Goal: Task Accomplishment & Management: Complete application form

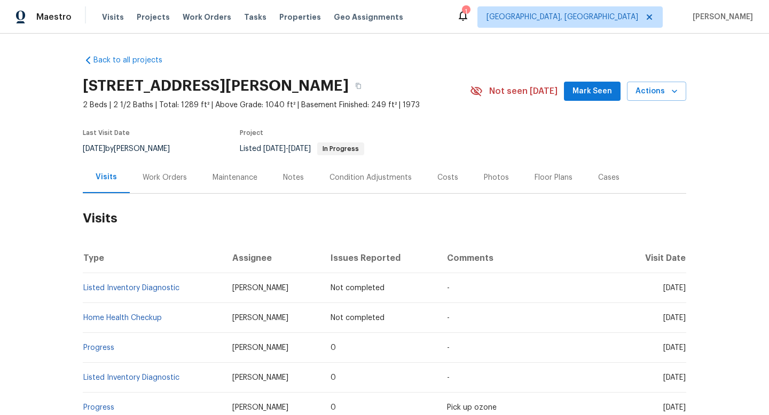
click at [399, 184] on div "Condition Adjustments" at bounding box center [371, 177] width 108 height 31
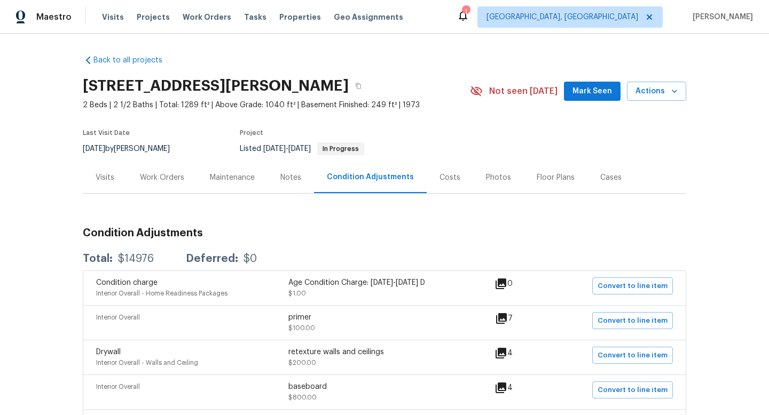
click at [105, 175] on div "Visits" at bounding box center [105, 177] width 19 height 11
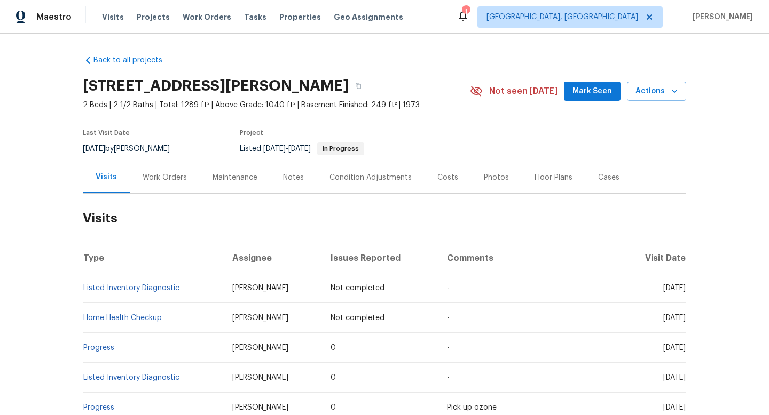
click at [116, 176] on div "Visits" at bounding box center [106, 177] width 47 height 31
click at [152, 150] on div "[DATE] by [PERSON_NAME]" at bounding box center [133, 149] width 100 height 13
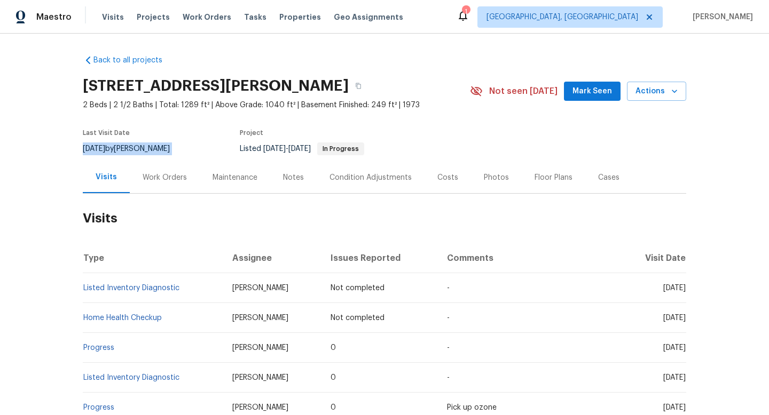
copy div "[DATE] by [PERSON_NAME]"
click at [143, 175] on div "Work Orders" at bounding box center [165, 177] width 44 height 11
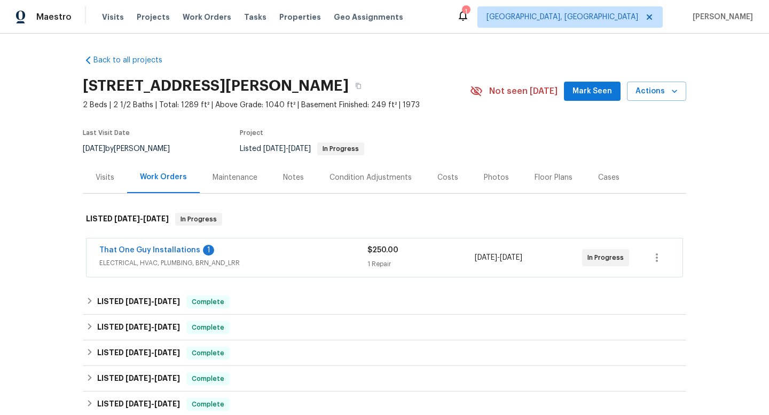
click at [282, 244] on div "That One Guy Installations 1 ELECTRICAL, HVAC, PLUMBING, BRN_AND_LRR $250.00 1 …" at bounding box center [384, 258] width 596 height 38
click at [284, 246] on div "That One Guy Installations 1" at bounding box center [233, 251] width 268 height 13
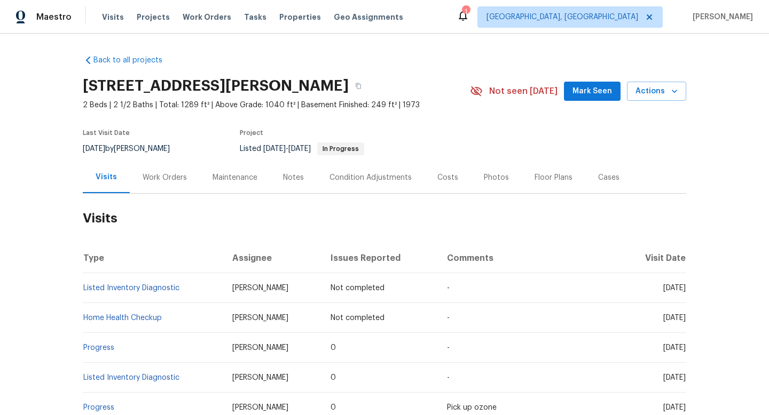
click at [156, 151] on div "9/12/2025 by Andrew McCuskey" at bounding box center [133, 149] width 100 height 13
click at [156, 151] on div "[DATE] by [PERSON_NAME]" at bounding box center [133, 149] width 100 height 13
copy div "[DATE] by [PERSON_NAME]"
click at [162, 175] on div "Work Orders" at bounding box center [165, 177] width 44 height 11
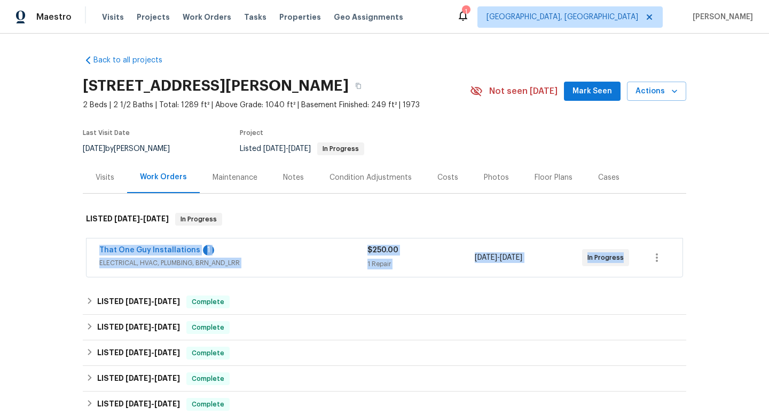
drag, startPoint x: 88, startPoint y: 250, endPoint x: 716, endPoint y: 266, distance: 627.9
click at [718, 267] on div "Back to all projects 5670 S Lowell Blvd, Littleton, CO 80123 2 Beds | 2 1/2 Bat…" at bounding box center [384, 225] width 769 height 382
copy div "That One Guy Installations 1 ELECTRICAL, HVAC, PLUMBING, BRN_AND_LRR $250.00 1 …"
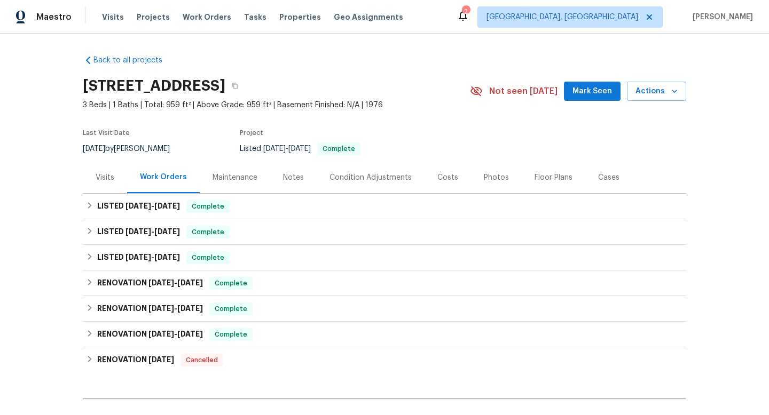
click at [106, 180] on div "Visits" at bounding box center [105, 177] width 19 height 11
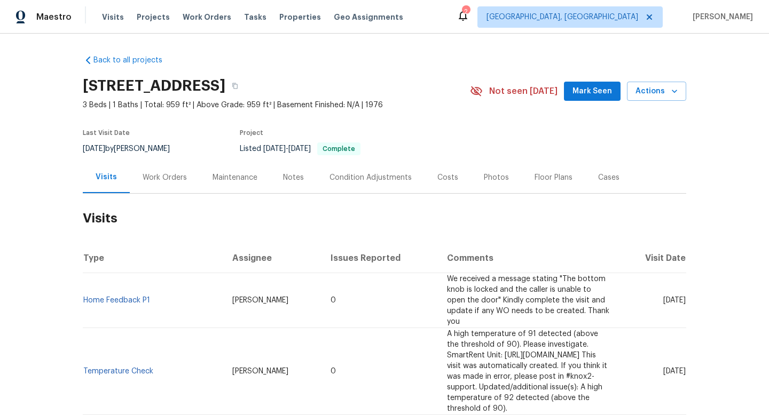
click at [160, 178] on div "Work Orders" at bounding box center [165, 177] width 44 height 11
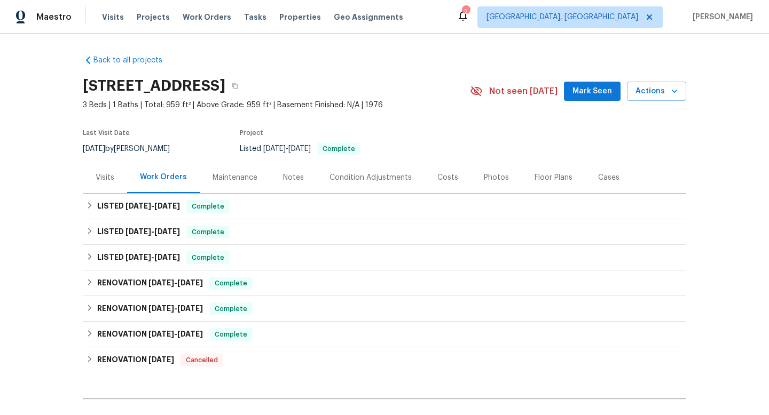
click at [604, 176] on div "Cases" at bounding box center [608, 177] width 21 height 11
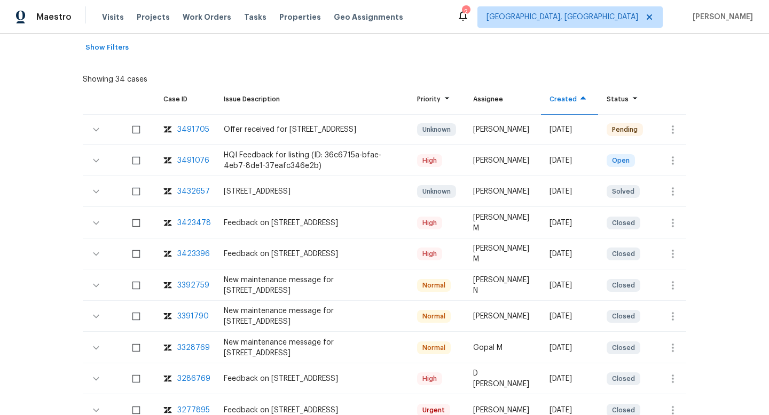
scroll to position [205, 0]
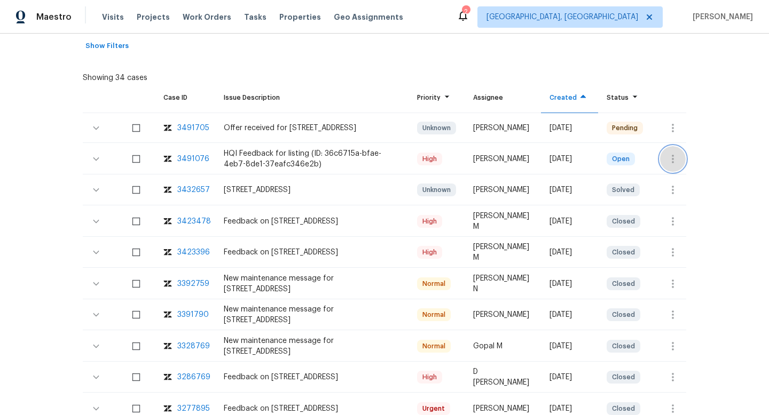
click at [670, 162] on icon "button" at bounding box center [672, 159] width 13 height 13
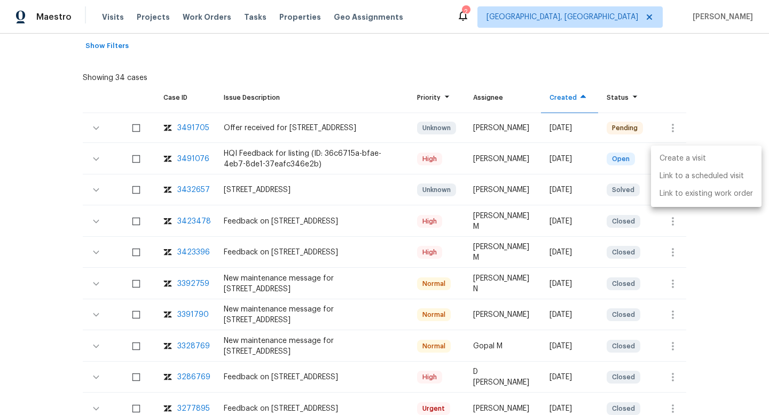
click at [671, 157] on li "Create a visit" at bounding box center [706, 159] width 110 height 18
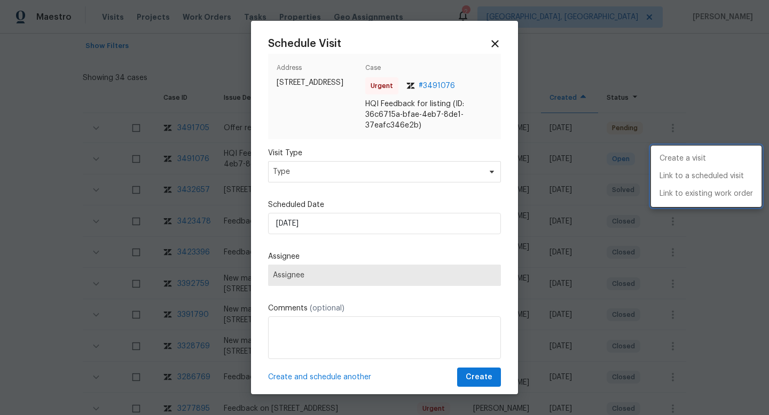
click at [300, 174] on div at bounding box center [384, 207] width 769 height 415
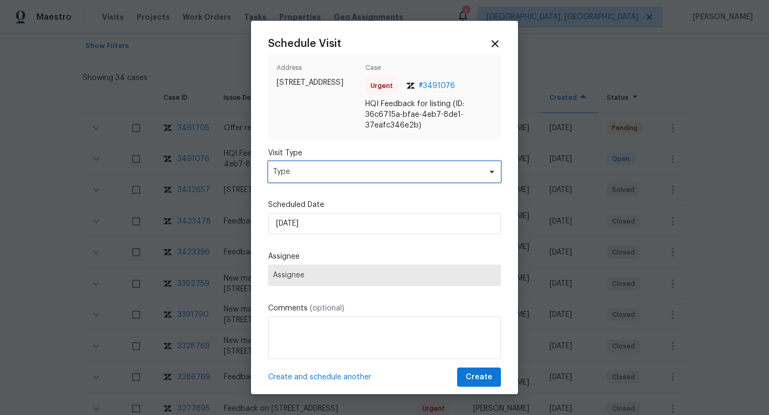
click at [300, 174] on span "Type" at bounding box center [377, 172] width 208 height 11
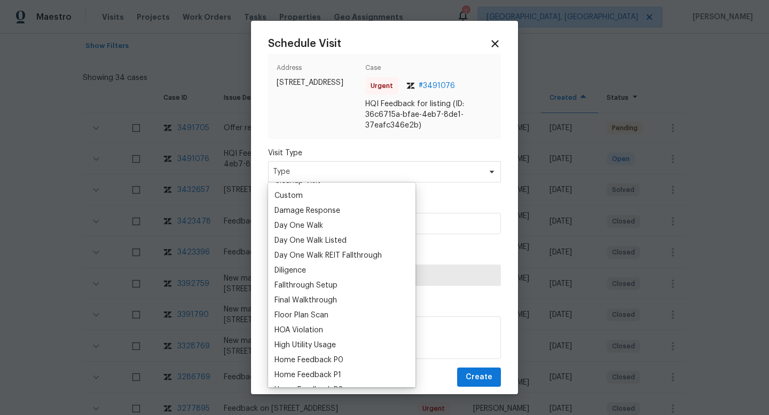
scroll to position [241, 0]
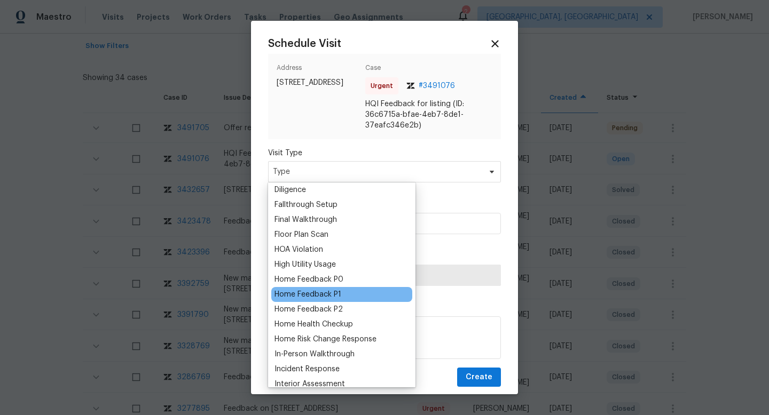
click at [322, 290] on div "Home Feedback P1" at bounding box center [307, 294] width 67 height 11
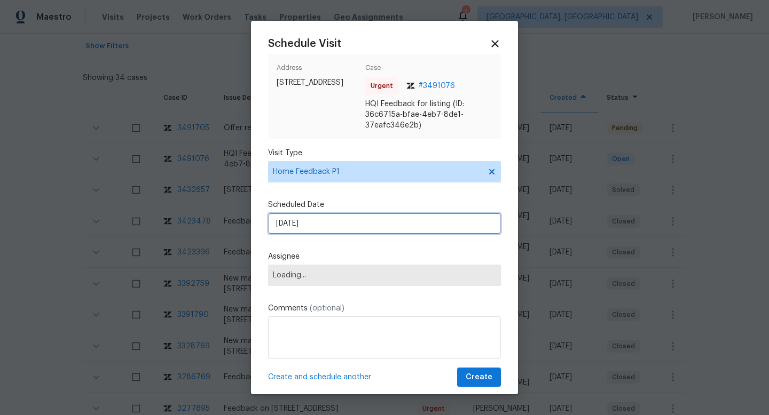
click at [312, 223] on input "16/09/2025" at bounding box center [384, 223] width 233 height 21
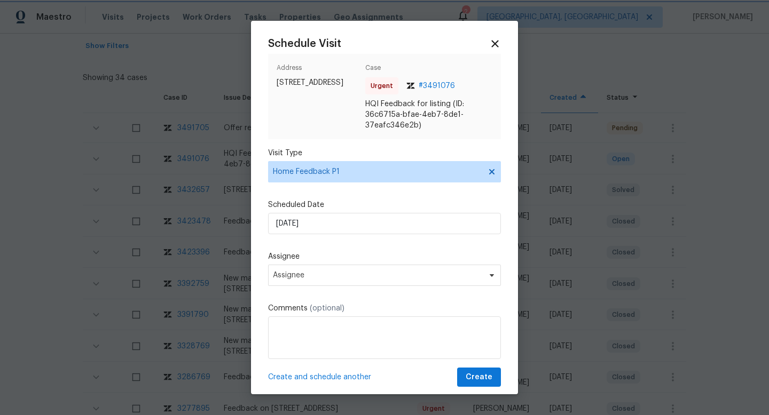
click at [322, 248] on div "Schedule Visit Address 2258 W 4185 S, Taylorsville, UT 84129 Case Urgent # 3491…" at bounding box center [384, 212] width 233 height 349
click at [311, 270] on span "Assignee" at bounding box center [384, 275] width 233 height 21
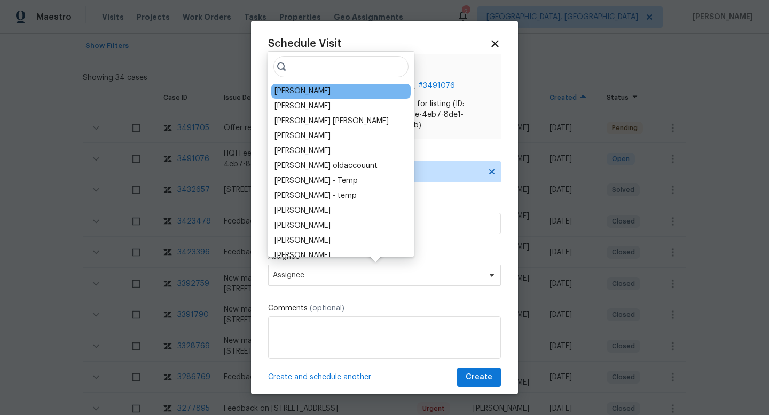
click at [295, 94] on div "Jaime Angulo" at bounding box center [302, 91] width 56 height 11
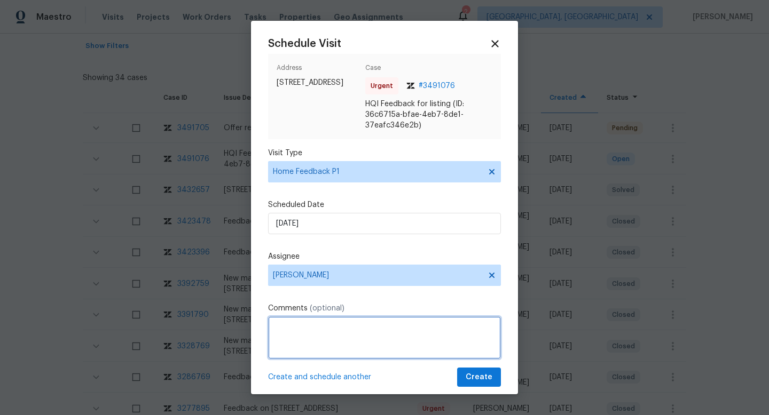
click at [305, 335] on textarea at bounding box center [384, 338] width 233 height 43
click at [305, 333] on textarea "We received a feed" at bounding box center [384, 338] width 233 height 43
paste textarea "Access code provided worked but the door knob was also locked and there was no …"
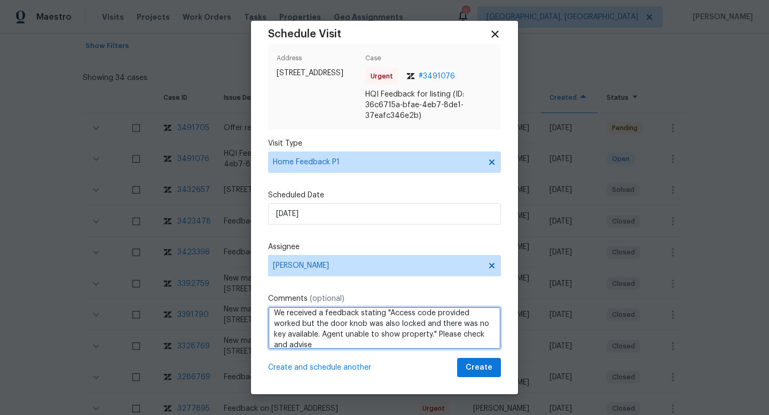
scroll to position [12, 0]
type textarea "We received a feedback stating "Access code provided worked but the door knob w…"
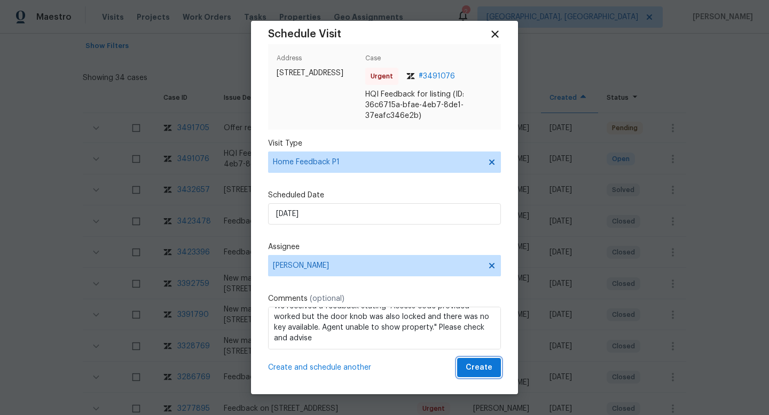
click at [469, 361] on span "Create" at bounding box center [478, 367] width 27 height 13
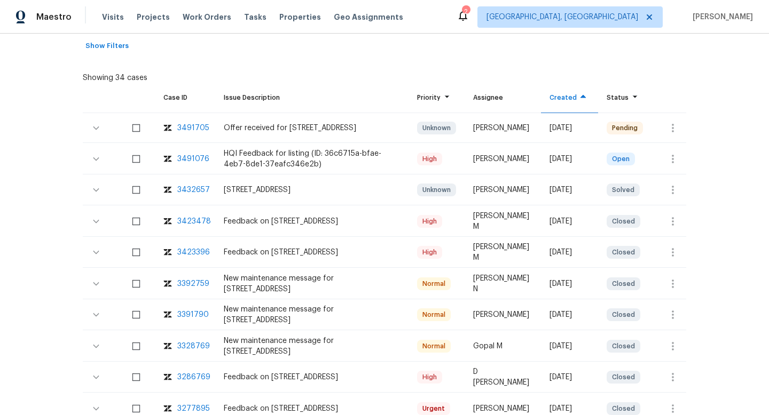
scroll to position [0, 0]
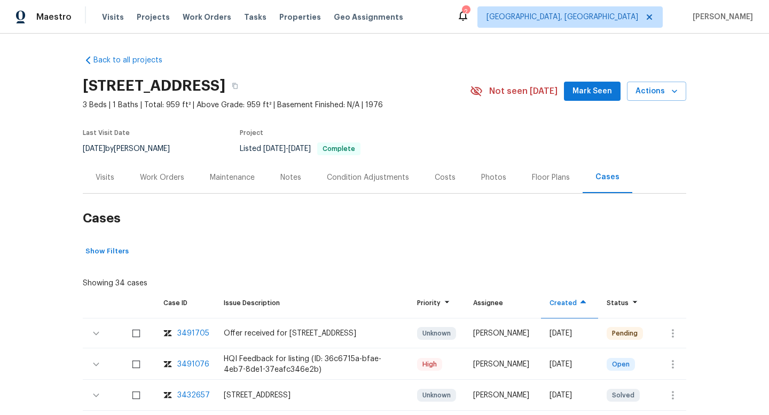
click at [105, 151] on span "8/19/2025" at bounding box center [94, 148] width 22 height 7
copy div "8/19/2025 by Jaime Angulo"
click at [157, 168] on div "Work Orders" at bounding box center [162, 177] width 70 height 31
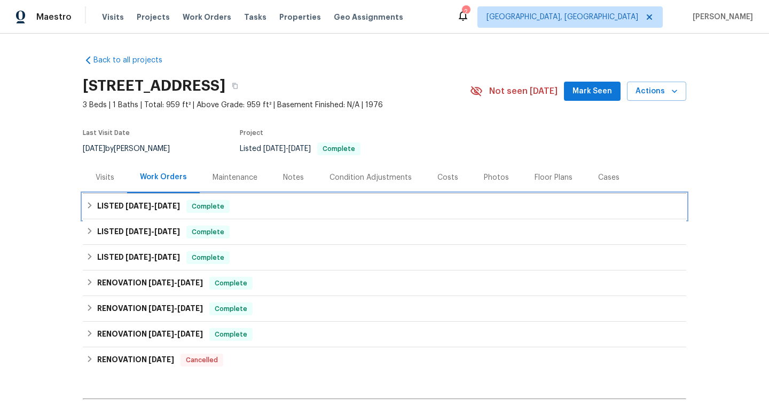
click at [153, 197] on div "LISTED 7/10/25 - 7/14/25 Complete" at bounding box center [384, 207] width 603 height 26
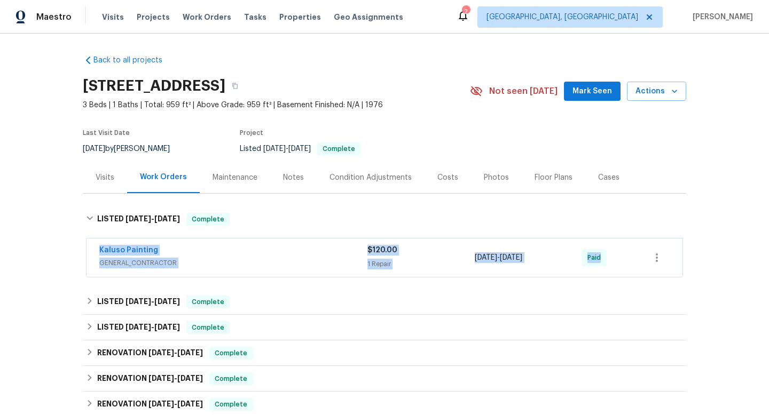
drag, startPoint x: 91, startPoint y: 245, endPoint x: 613, endPoint y: 258, distance: 521.6
click at [615, 260] on div "Kaluso Painting GENERAL_CONTRACTOR $120.00 1 Repair 7/10/2025 - 7/14/2025 Paid" at bounding box center [384, 258] width 596 height 38
copy div "Kaluso Painting GENERAL_CONTRACTOR $120.00 1 Repair 7/10/2025 - 7/14/2025 Paid"
click at [115, 181] on div "Visits" at bounding box center [105, 177] width 44 height 31
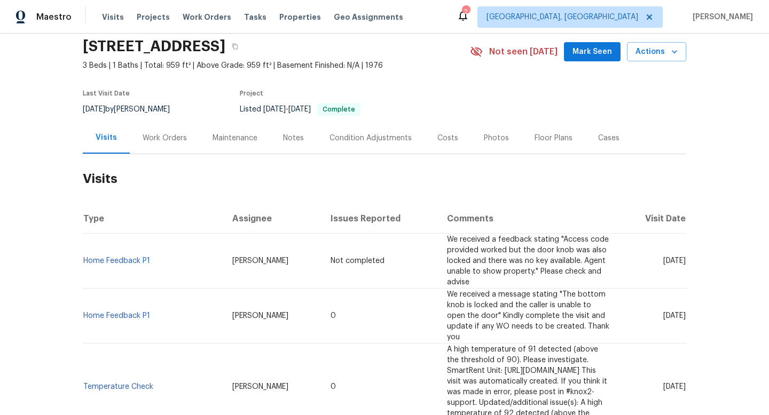
scroll to position [47, 0]
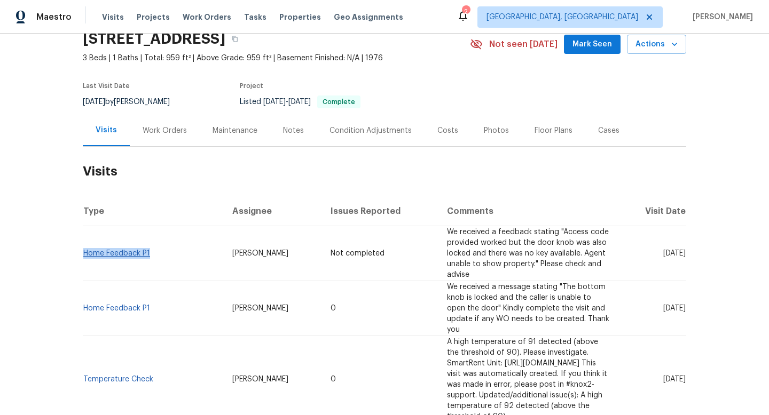
drag, startPoint x: 156, startPoint y: 255, endPoint x: 83, endPoint y: 251, distance: 73.2
click at [83, 251] on td "Home Feedback P1" at bounding box center [153, 253] width 141 height 55
copy link "Home Feedback P1"
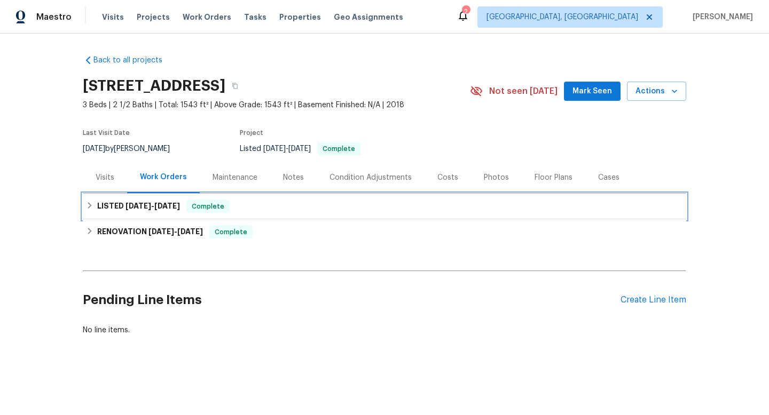
click at [128, 213] on div "LISTED 4/22/25 - 4/23/25 Complete" at bounding box center [384, 207] width 603 height 26
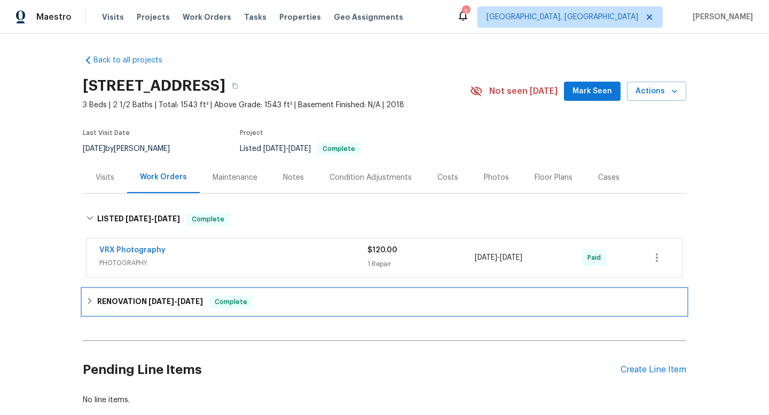
click at [125, 291] on div "RENOVATION 4/15/25 - 4/21/25 Complete" at bounding box center [384, 302] width 603 height 26
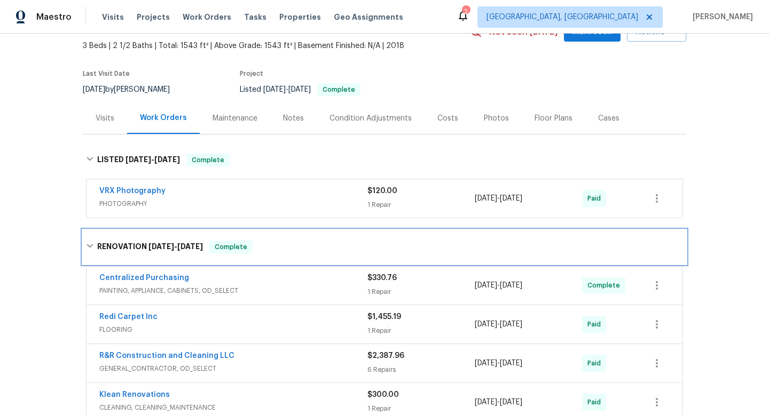
scroll to position [69, 0]
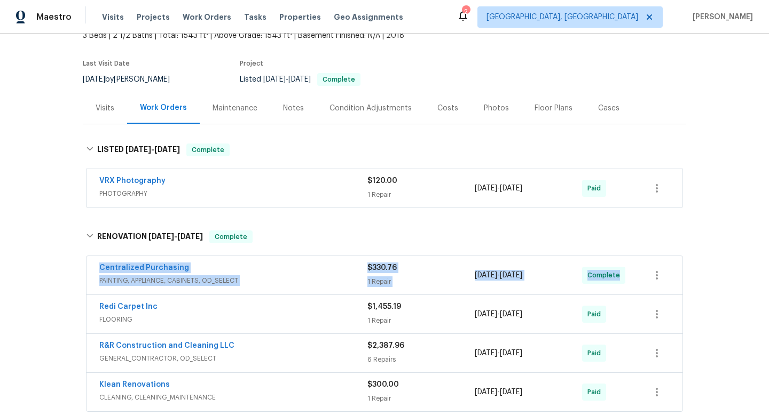
drag, startPoint x: 89, startPoint y: 262, endPoint x: 686, endPoint y: 269, distance: 596.8
click at [686, 270] on div "Back to all projects 16518 Brook Springs Aly, Winter Garden, FL 34787 3 Beds | …" at bounding box center [384, 225] width 769 height 382
copy div "Centralized Purchasing PAINTING, APPLIANCE, CABINETS, OD_SELECT $330.76 1 Repai…"
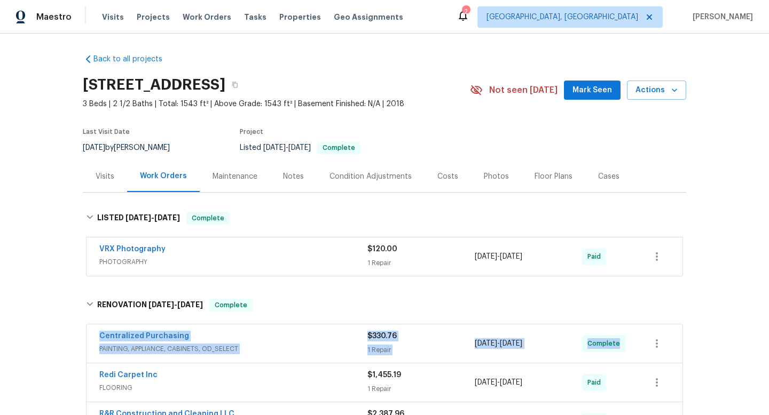
scroll to position [3, 0]
